Goal: Task Accomplishment & Management: Manage account settings

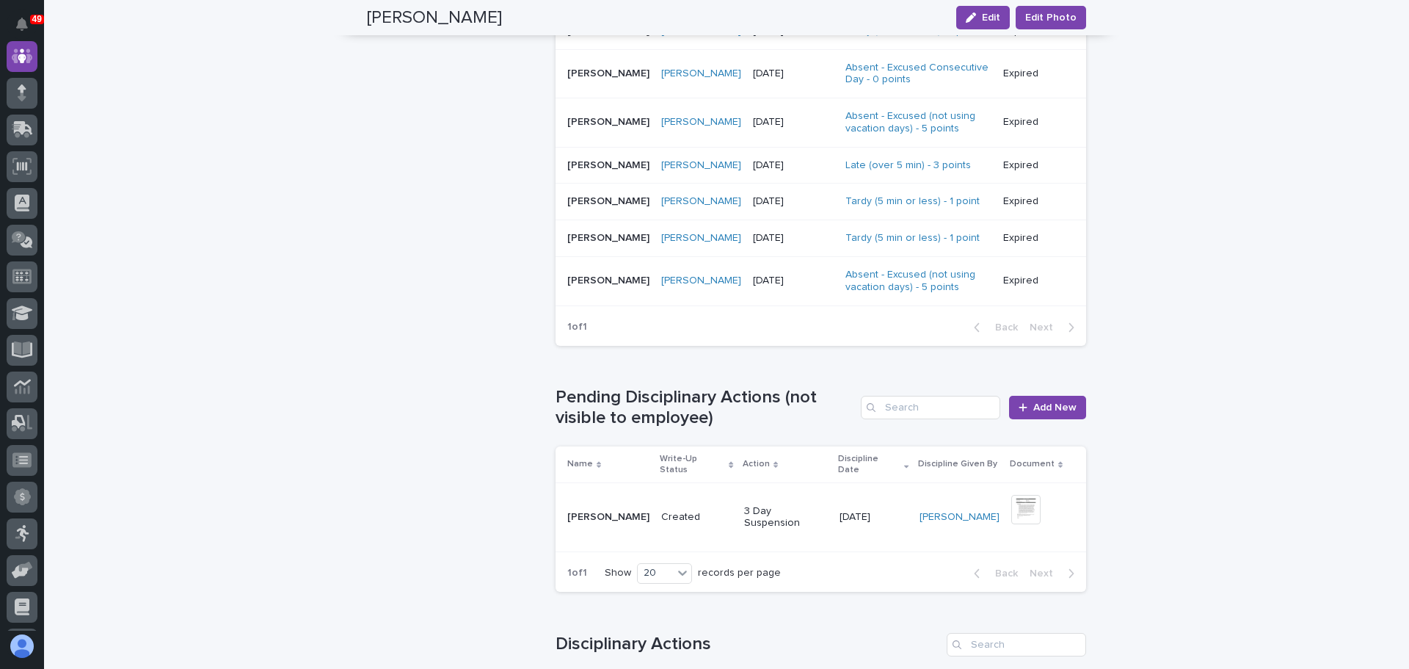
scroll to position [1248, 0]
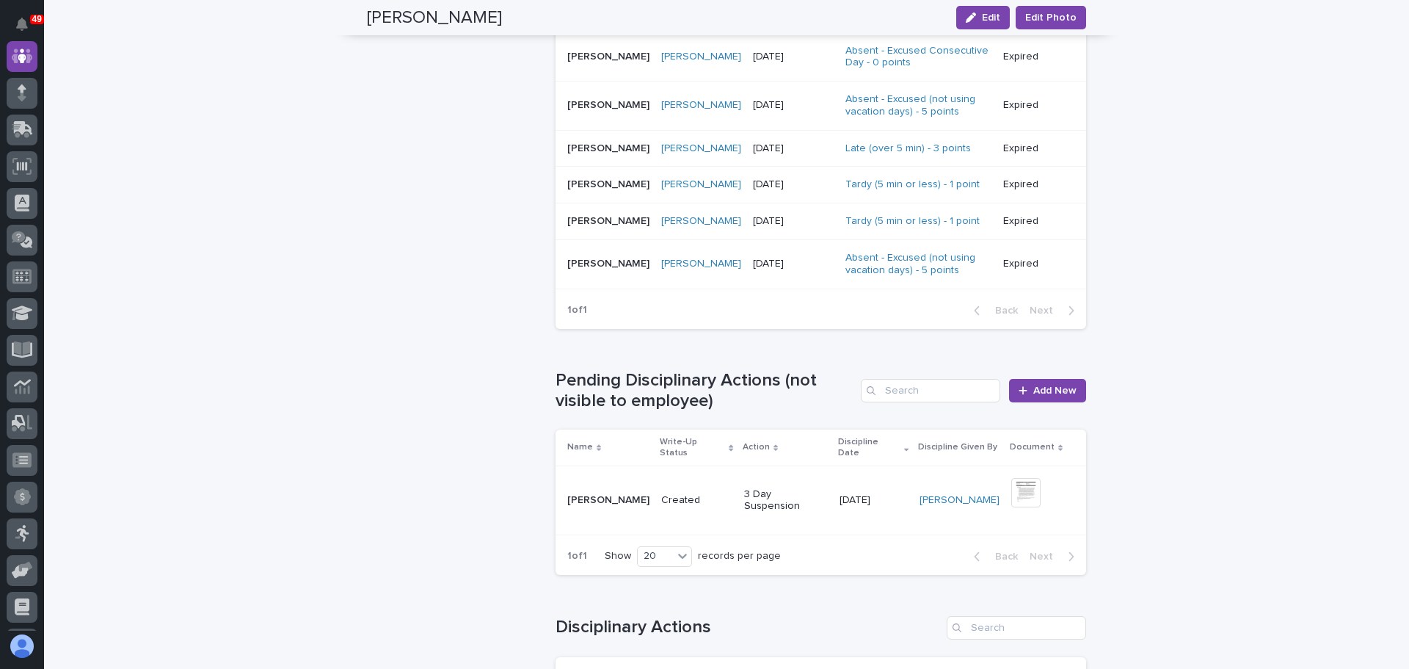
click at [721, 494] on p "Created" at bounding box center [696, 500] width 71 height 12
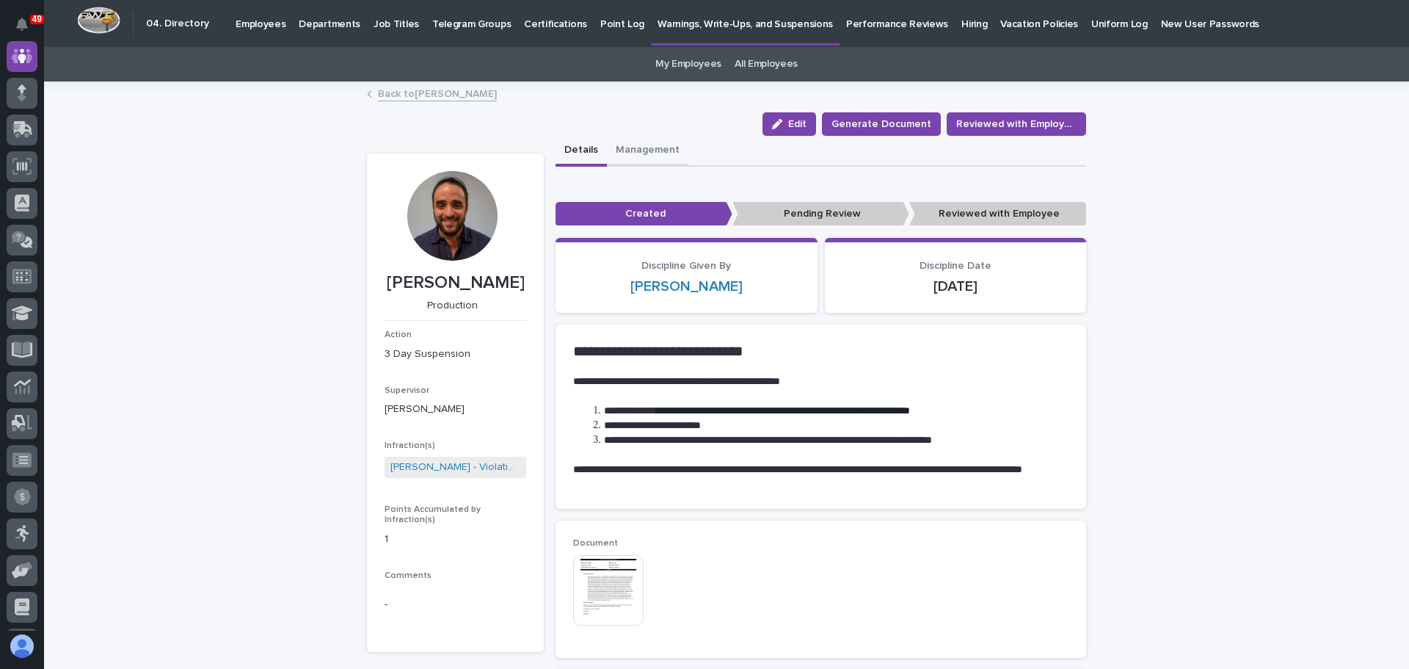
click at [641, 153] on button "Management" at bounding box center [647, 151] width 81 height 31
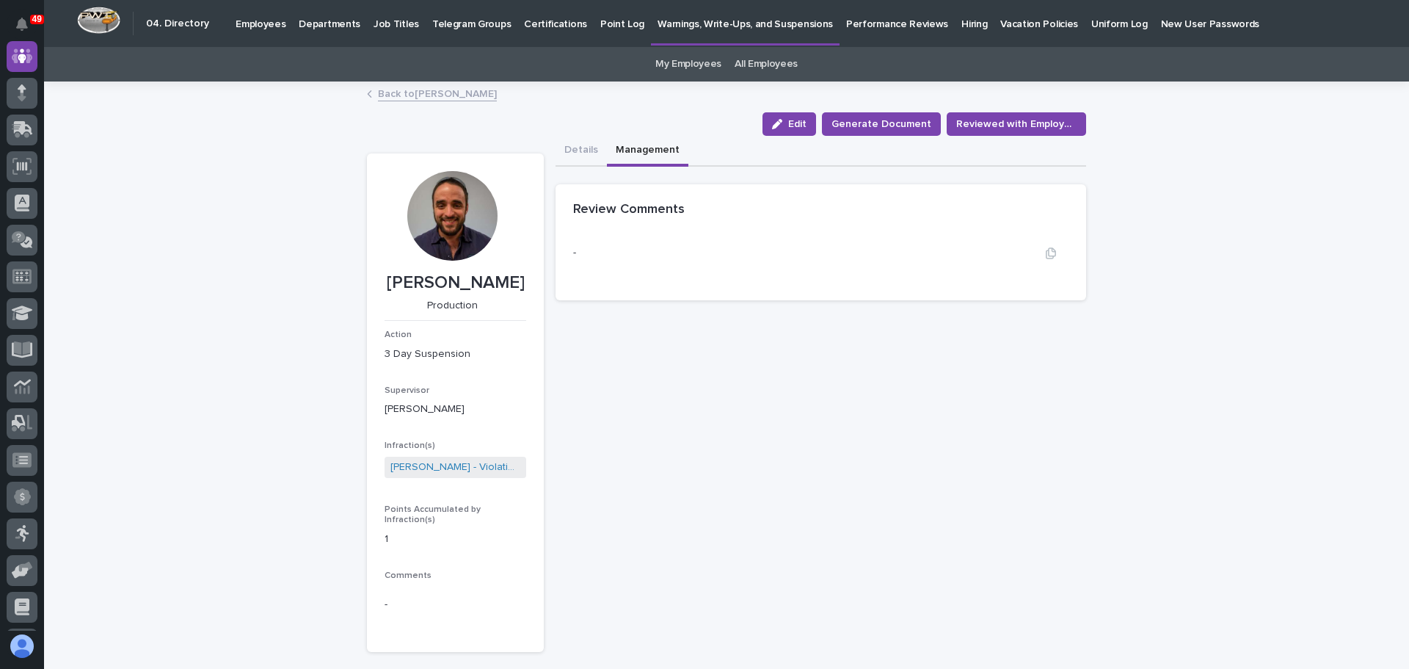
click at [607, 261] on div "-" at bounding box center [820, 253] width 495 height 36
click at [595, 252] on div "-" at bounding box center [820, 253] width 495 height 36
click at [591, 252] on div "-" at bounding box center [820, 253] width 495 height 36
click at [584, 147] on button "Details" at bounding box center [581, 151] width 51 height 31
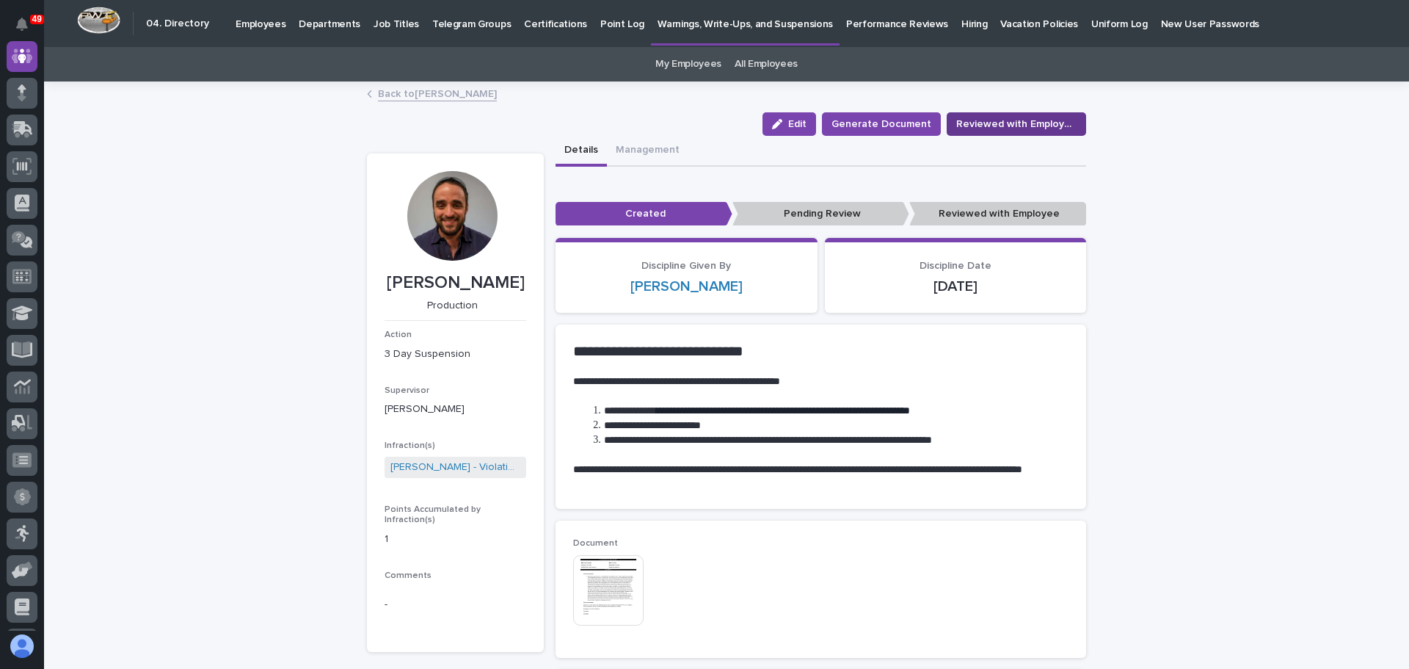
click at [1029, 125] on span "Reviewed with Employee" at bounding box center [1016, 124] width 120 height 15
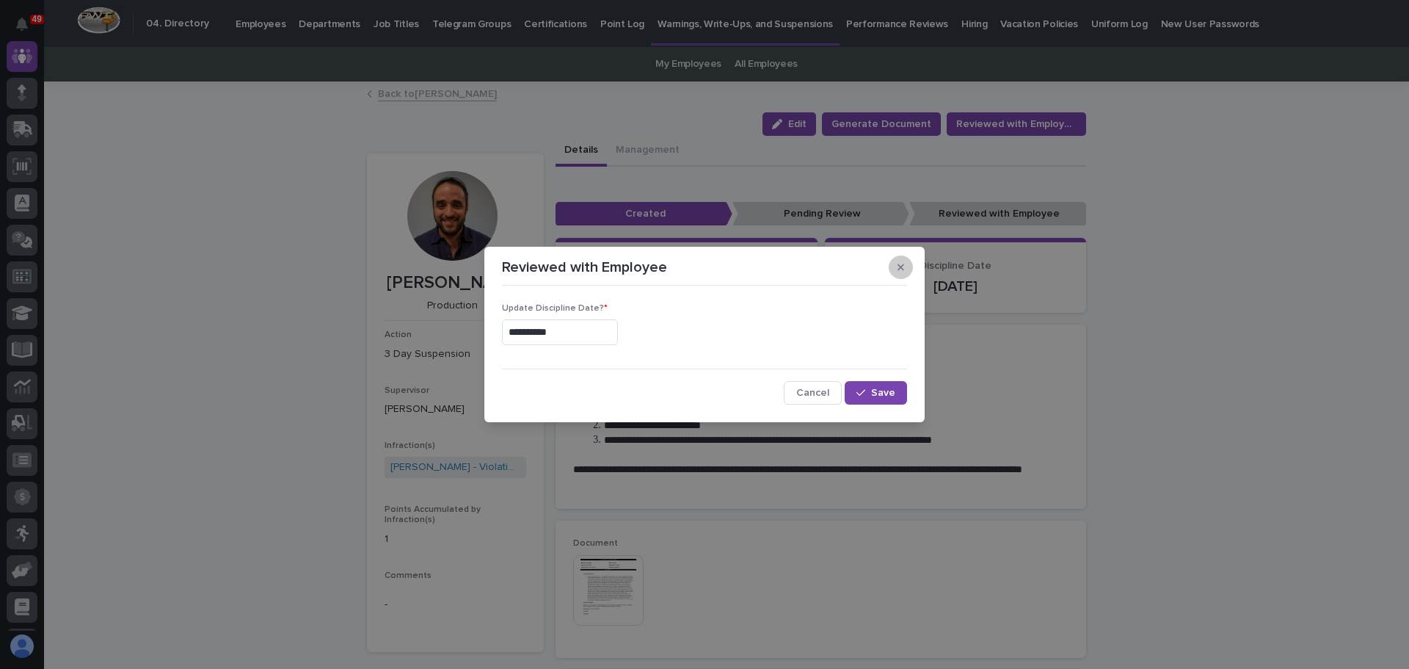
click at [901, 269] on icon "button" at bounding box center [901, 267] width 7 height 10
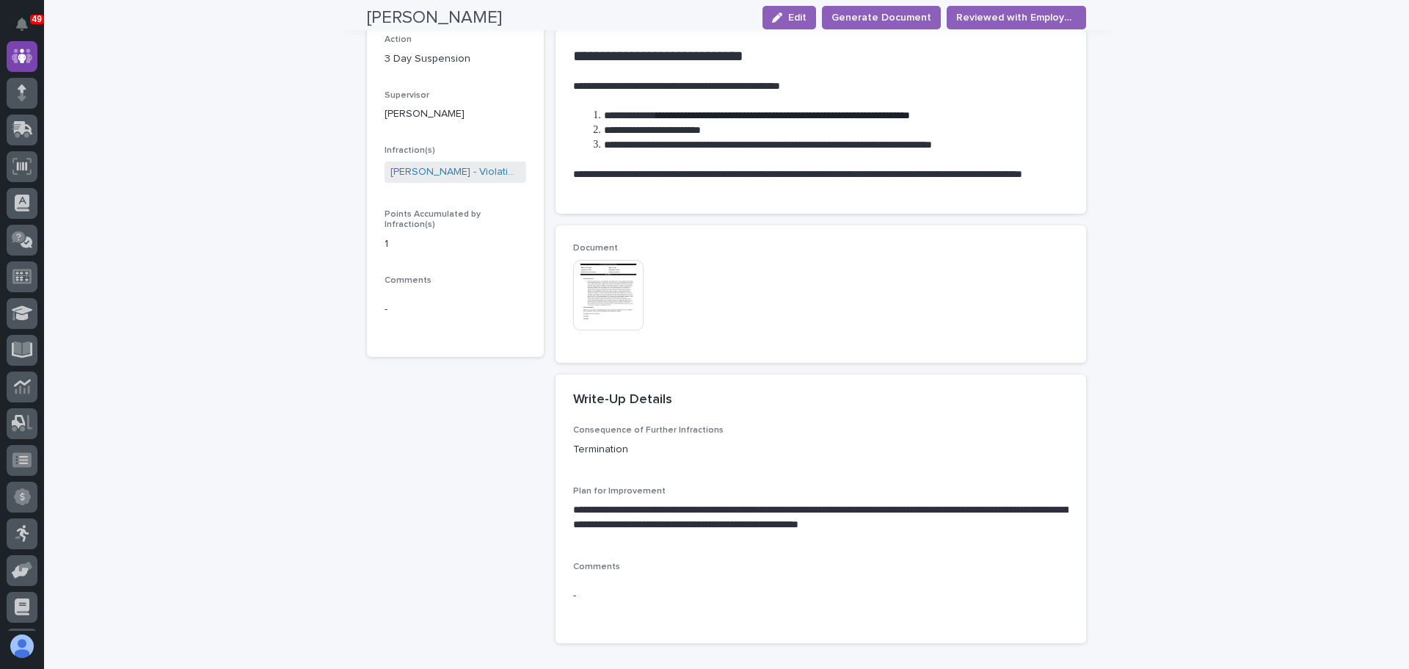
scroll to position [396, 0]
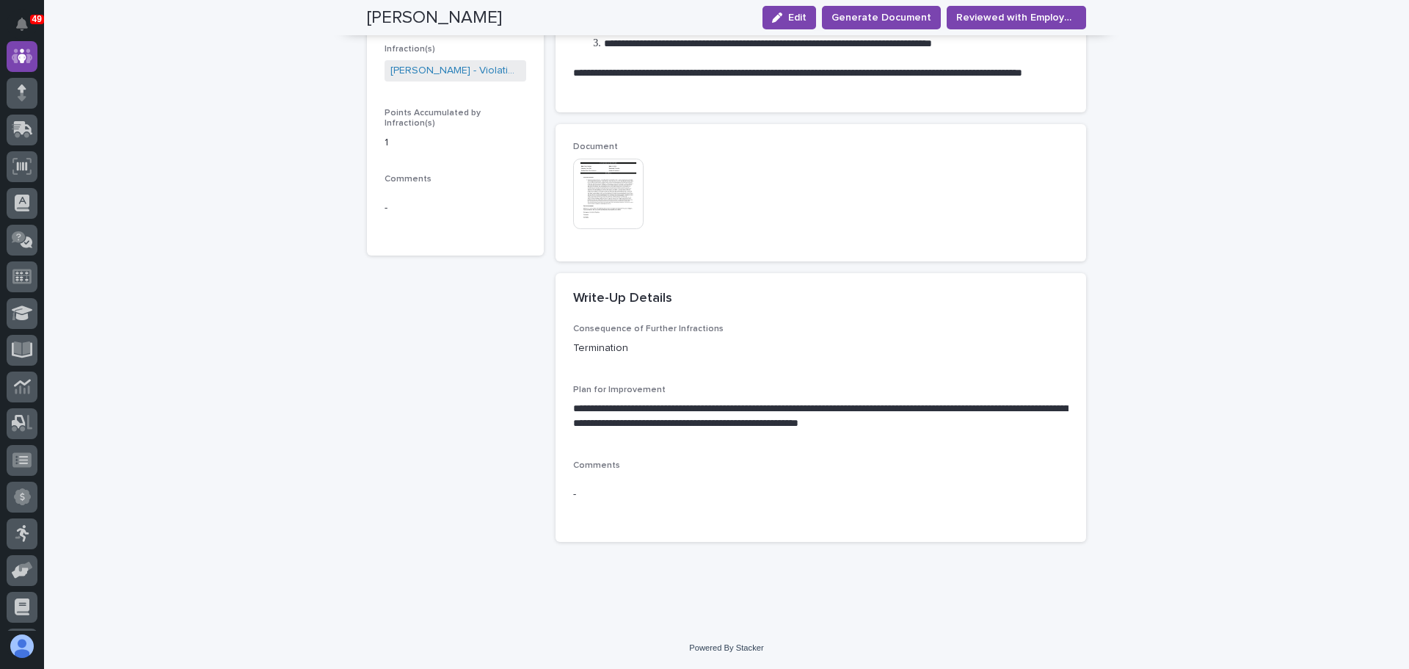
click at [580, 487] on p "-" at bounding box center [692, 494] width 239 height 15
click at [596, 499] on p "-" at bounding box center [692, 494] width 239 height 15
click at [584, 494] on p "-" at bounding box center [692, 494] width 239 height 15
click at [580, 489] on p "-" at bounding box center [692, 494] width 239 height 15
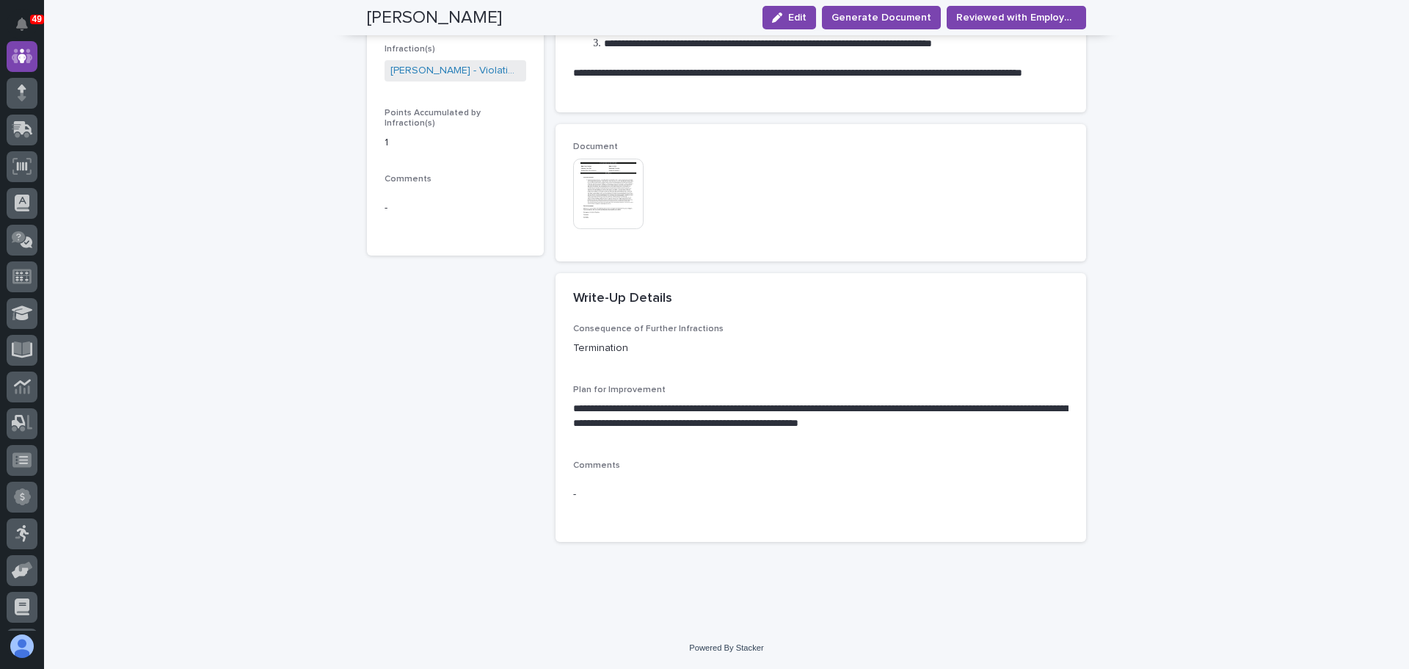
click at [580, 474] on div "Comments -" at bounding box center [692, 492] width 239 height 64
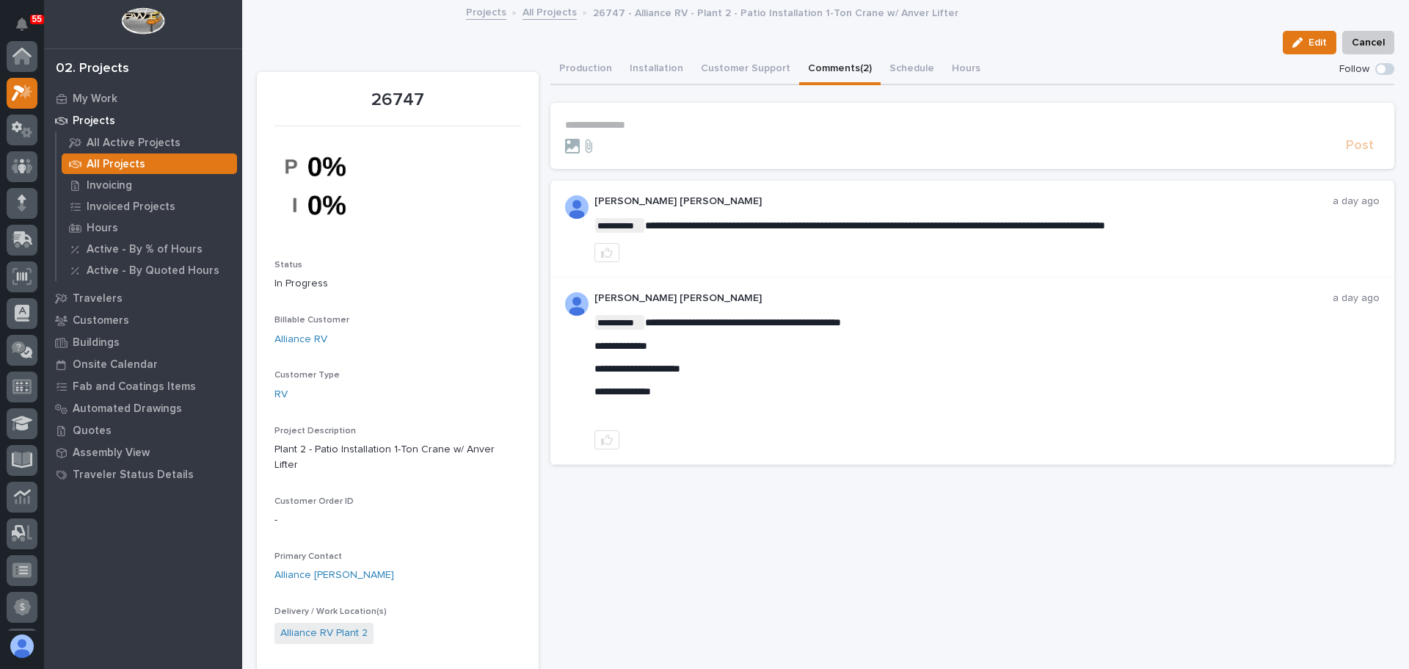
scroll to position [37, 0]
